Goal: Transaction & Acquisition: Purchase product/service

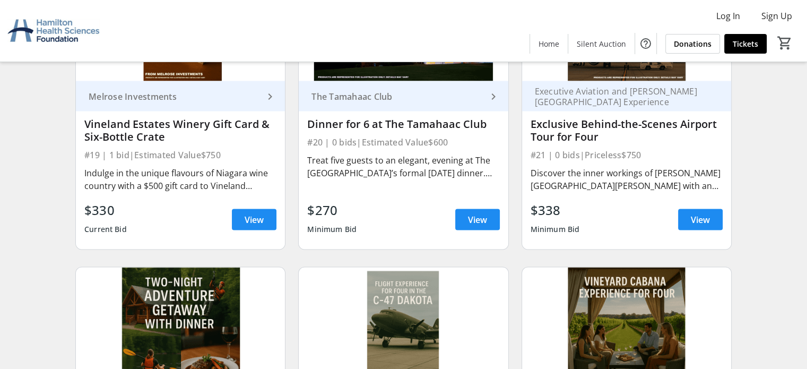
scroll to position [1911, 0]
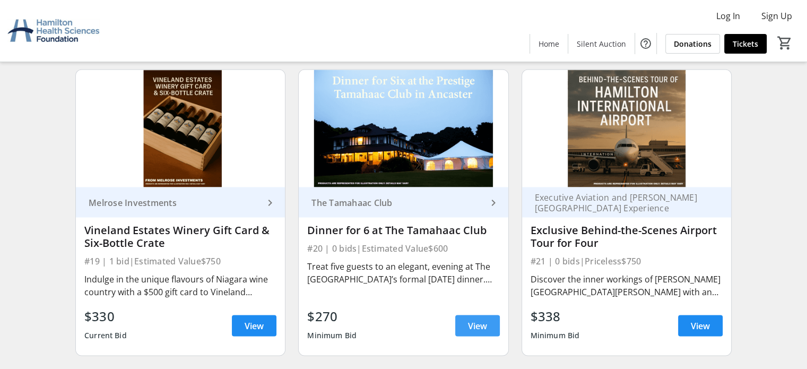
click at [479, 322] on span "View" at bounding box center [477, 325] width 19 height 13
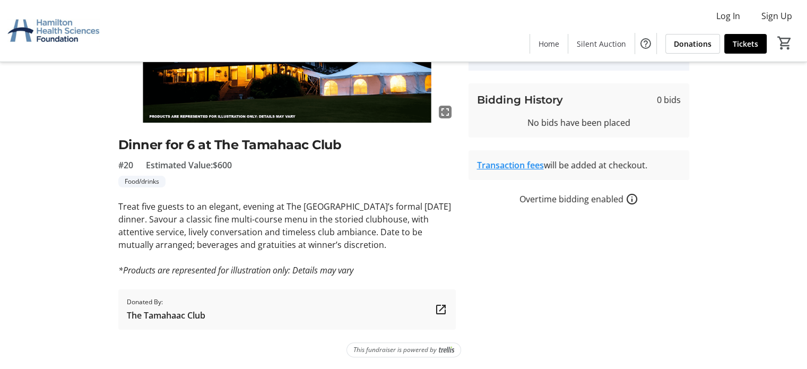
scroll to position [8, 0]
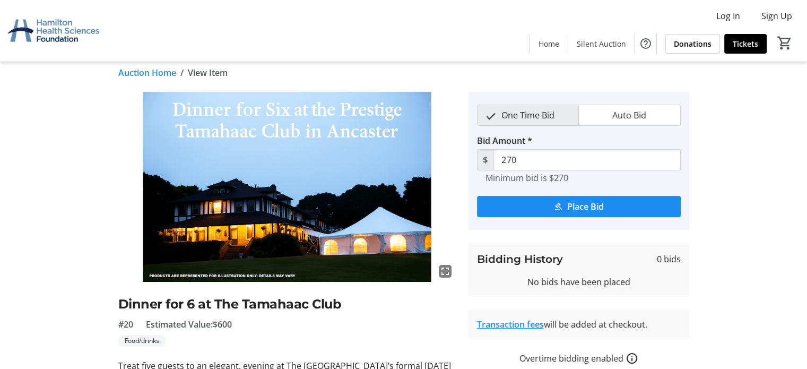
click at [518, 322] on link "Transaction fees" at bounding box center [510, 324] width 67 height 12
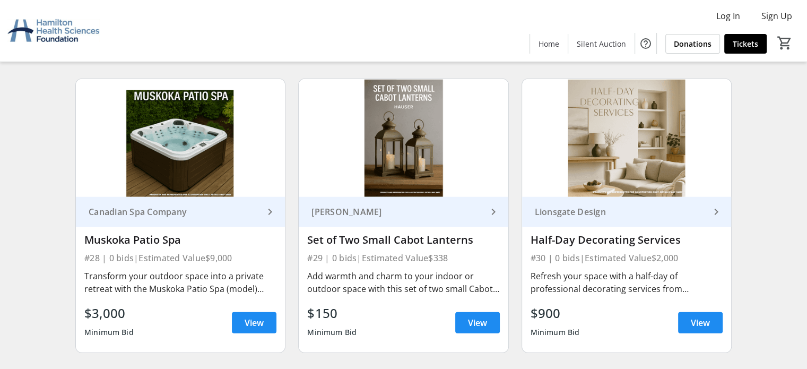
scroll to position [2919, 0]
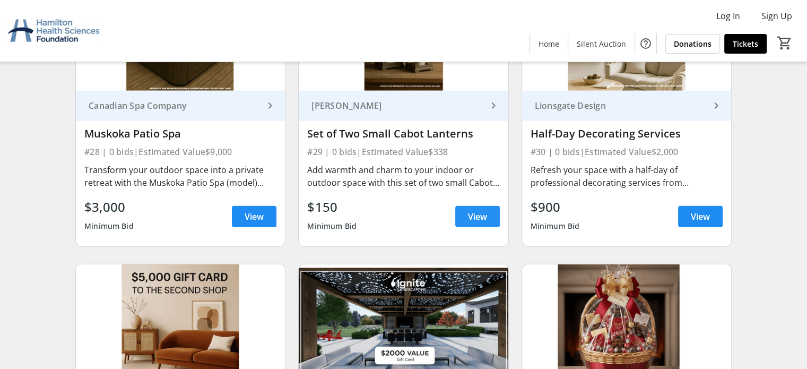
click at [480, 211] on span "View" at bounding box center [477, 216] width 19 height 13
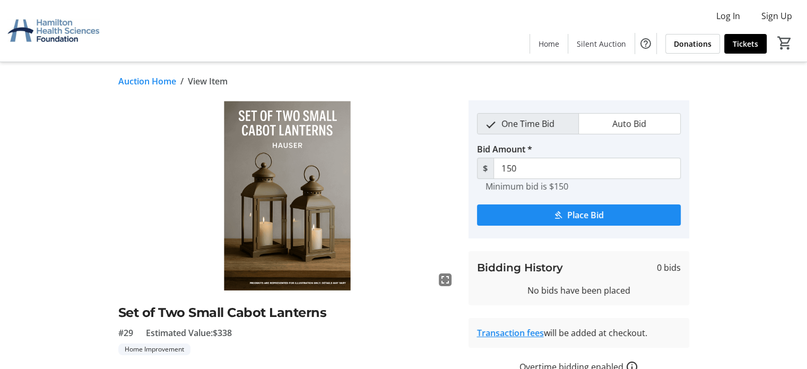
scroll to position [2919, 0]
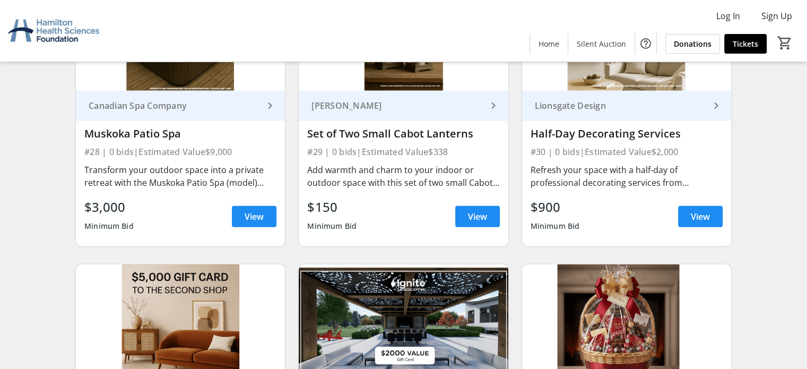
click at [421, 117] on link "[PERSON_NAME] keyboard_arrow_right" at bounding box center [403, 106] width 209 height 30
click at [416, 139] on div "Set of Two Small Cabot Lanterns" at bounding box center [403, 133] width 192 height 13
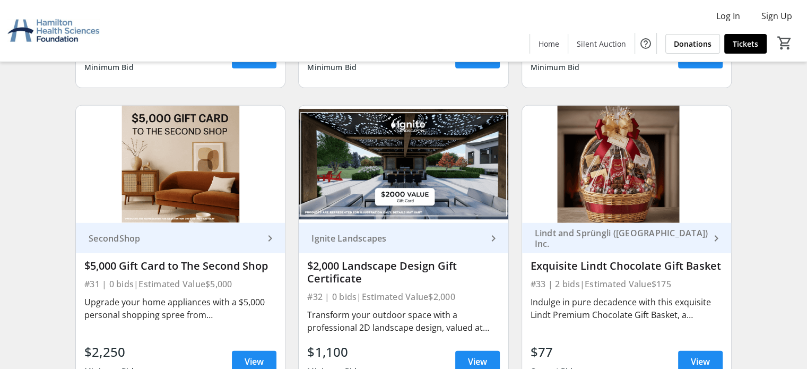
scroll to position [3131, 0]
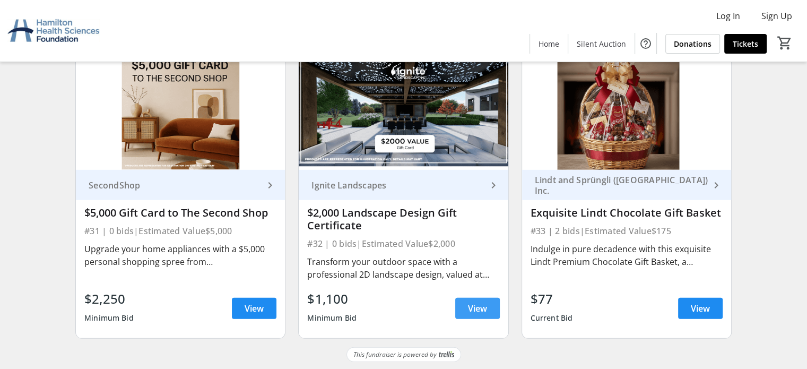
click at [462, 304] on span at bounding box center [477, 308] width 45 height 25
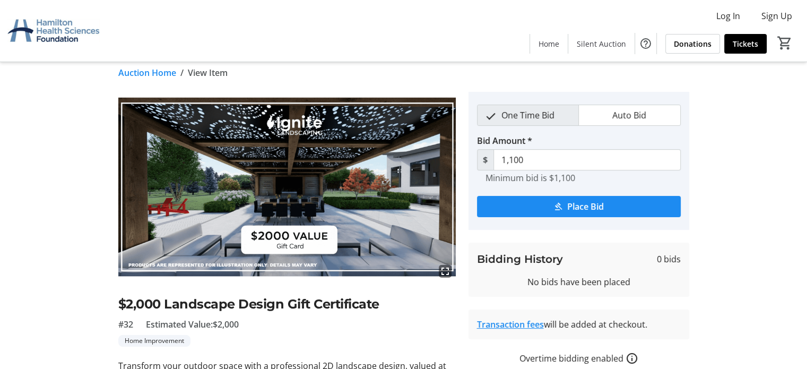
scroll to position [115, 0]
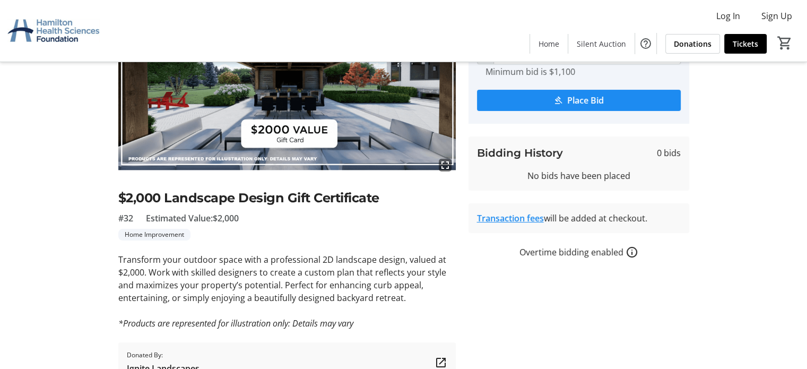
click at [632, 252] on mat-icon "How overtime bidding works for silent auctions" at bounding box center [632, 252] width 13 height 13
